Goal: Information Seeking & Learning: Learn about a topic

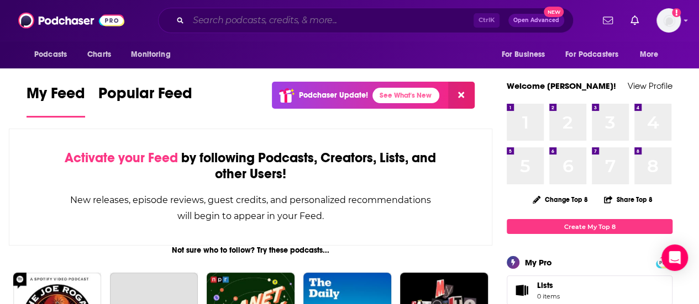
click at [256, 15] on input "Search podcasts, credits, & more..." at bounding box center [330, 21] width 285 height 18
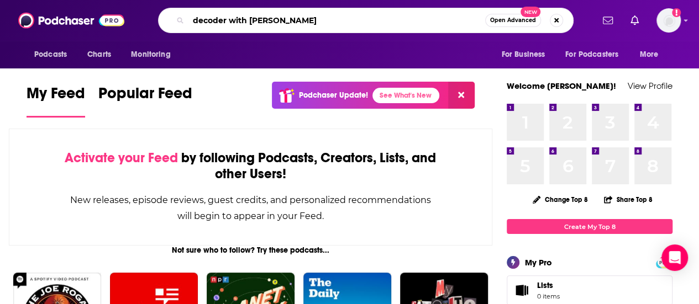
type input "decoder with [PERSON_NAME]"
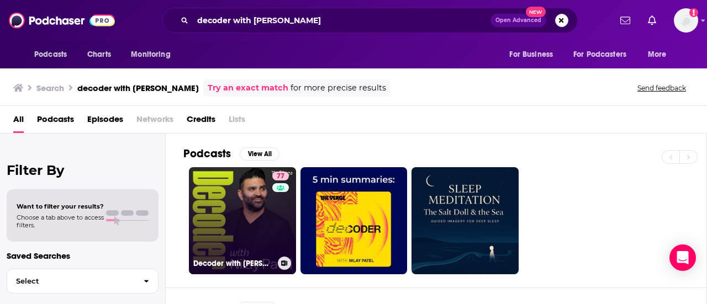
click at [203, 210] on link "77 Decoder with [PERSON_NAME]" at bounding box center [242, 220] width 107 height 107
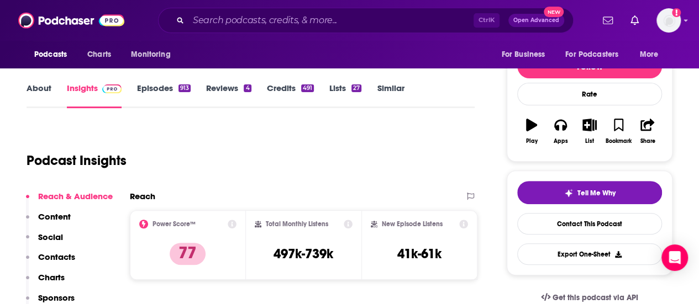
scroll to position [128, 0]
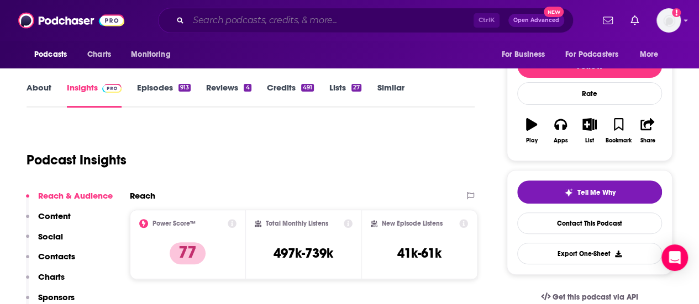
click at [247, 23] on input "Search podcasts, credits, & more..." at bounding box center [330, 21] width 285 height 18
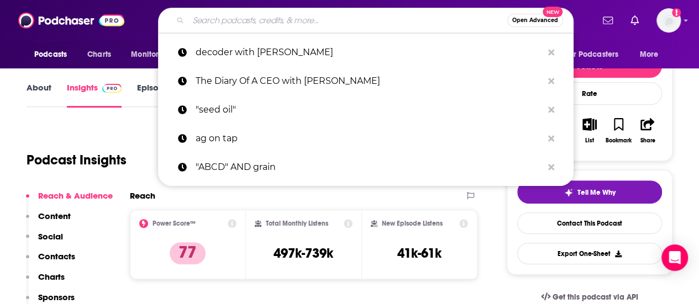
paste input "The Knowledge Project with [PERSON_NAME]"
type input "The Knowledge Project with [PERSON_NAME]"
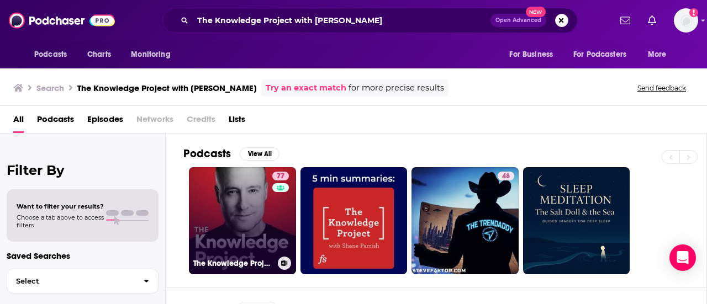
click at [245, 189] on link "77 The Knowledge Project with [PERSON_NAME]" at bounding box center [242, 220] width 107 height 107
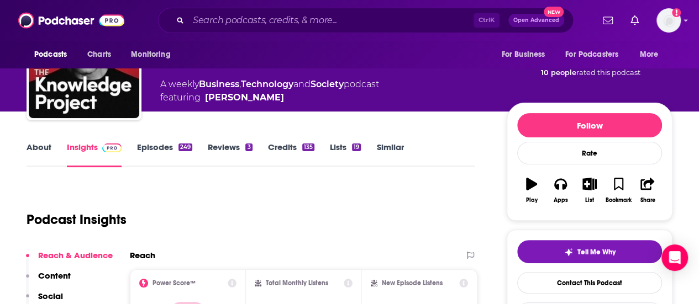
scroll to position [162, 0]
